Goal: Task Accomplishment & Management: Complete application form

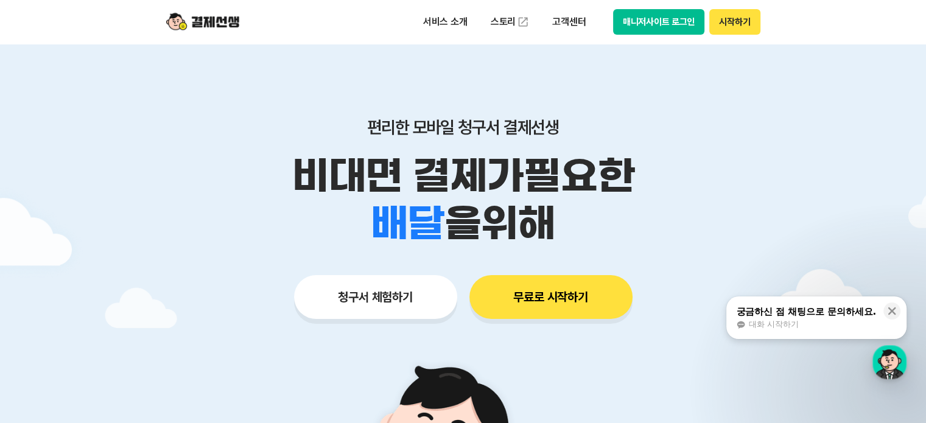
click at [728, 27] on button "시작하기" at bounding box center [734, 22] width 51 height 26
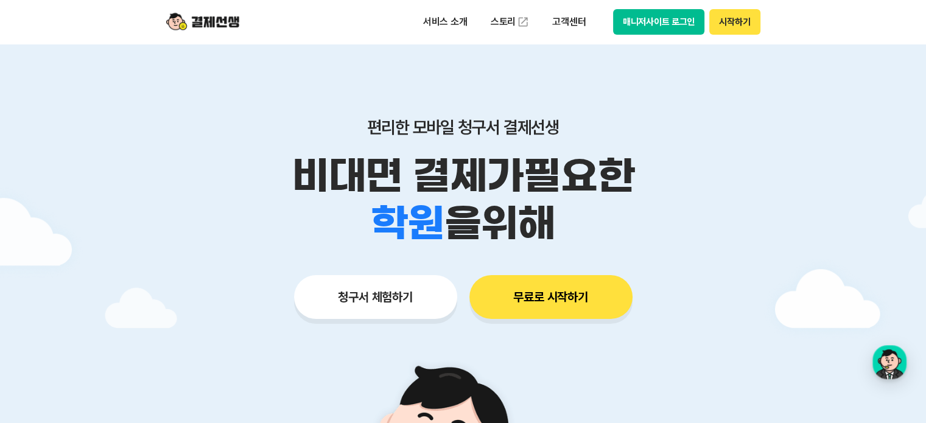
click at [728, 15] on button "시작하기" at bounding box center [734, 22] width 51 height 26
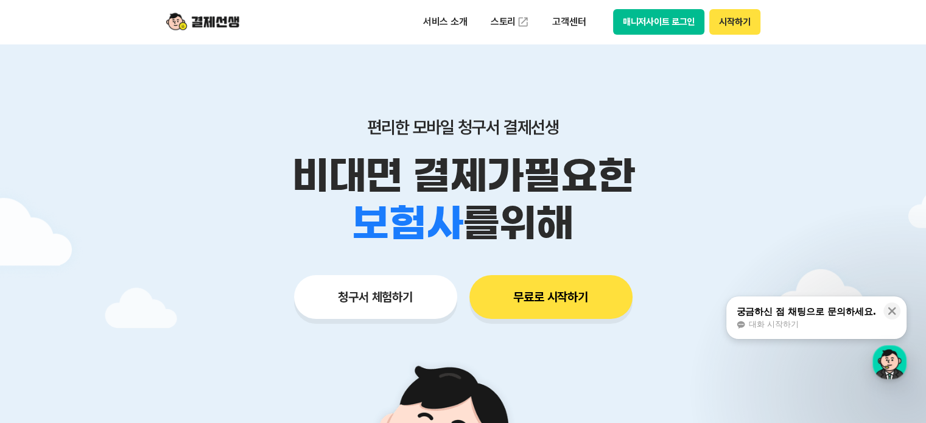
click at [731, 21] on button "시작하기" at bounding box center [734, 22] width 51 height 26
